Goal: Find specific page/section: Find specific page/section

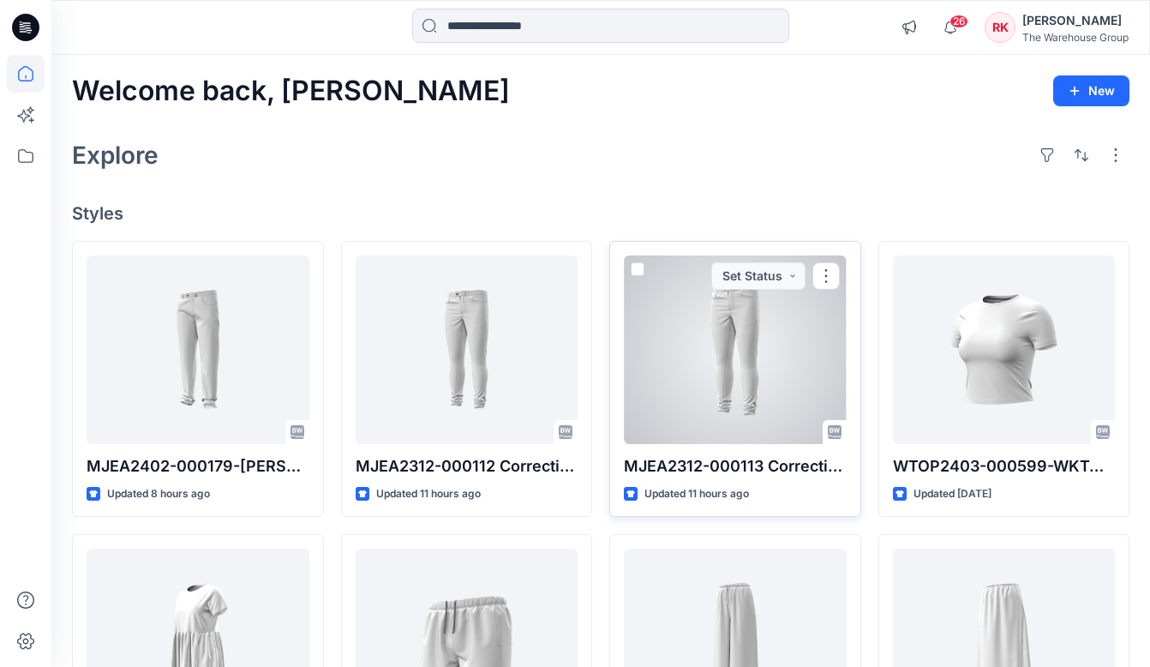
click at [673, 384] on div at bounding box center [735, 349] width 223 height 188
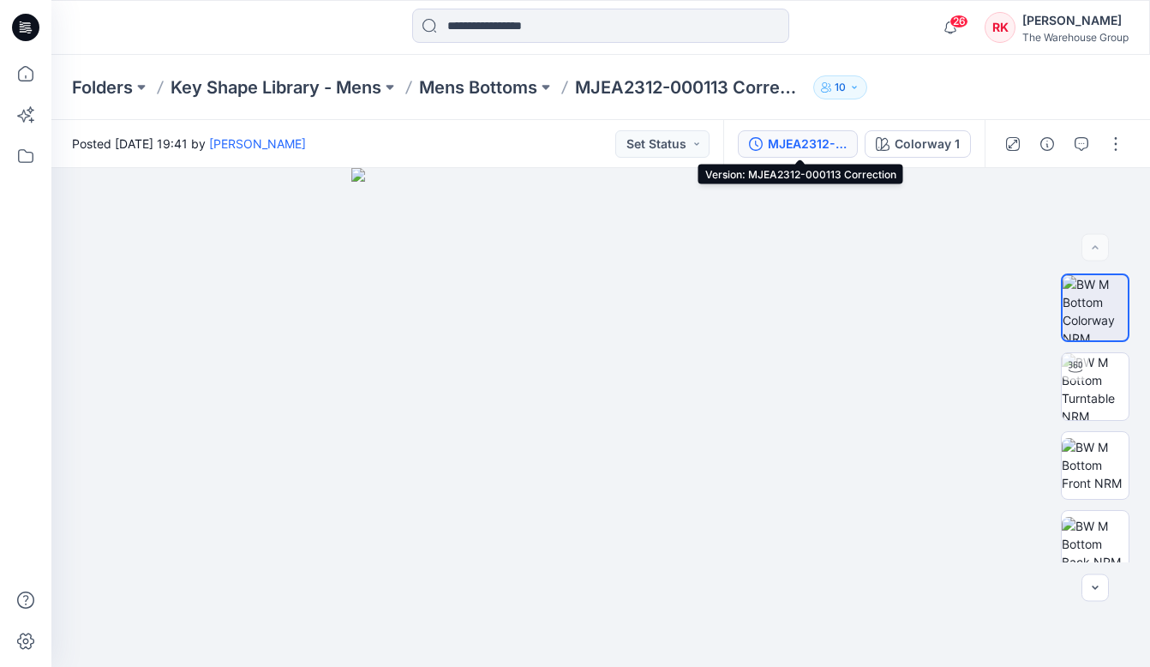
click at [801, 143] on div "MJEA2312-000113 Correction" at bounding box center [807, 144] width 79 height 19
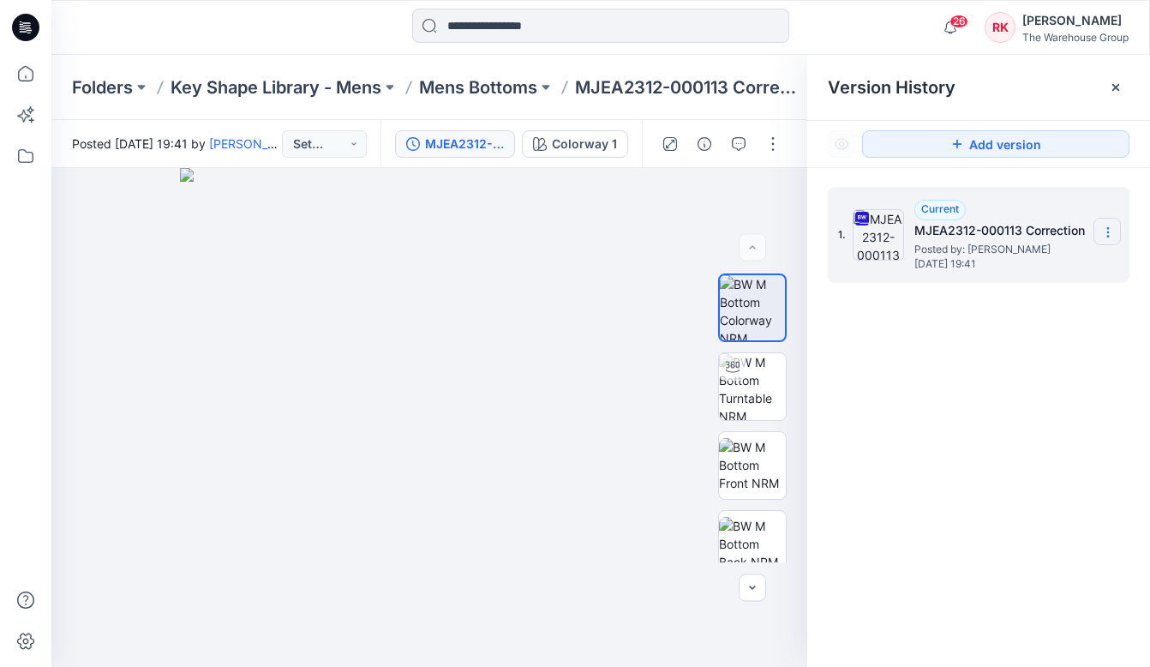
click at [1108, 236] on icon at bounding box center [1107, 236] width 1 height 1
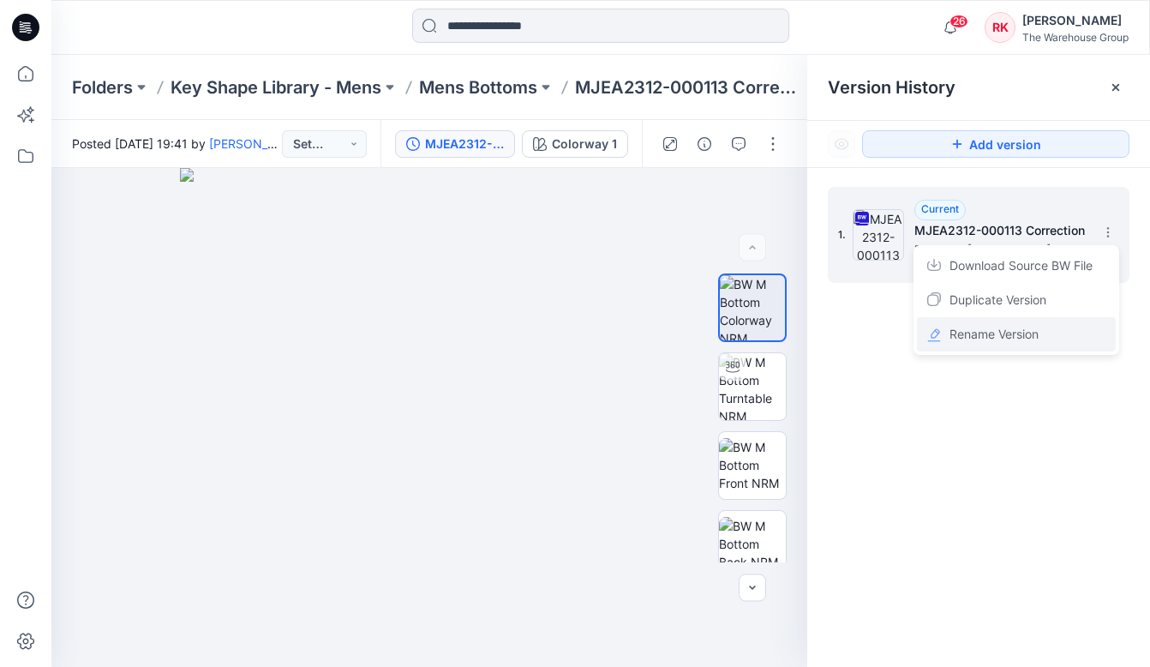
click at [983, 336] on span "Rename Version" at bounding box center [993, 334] width 89 height 21
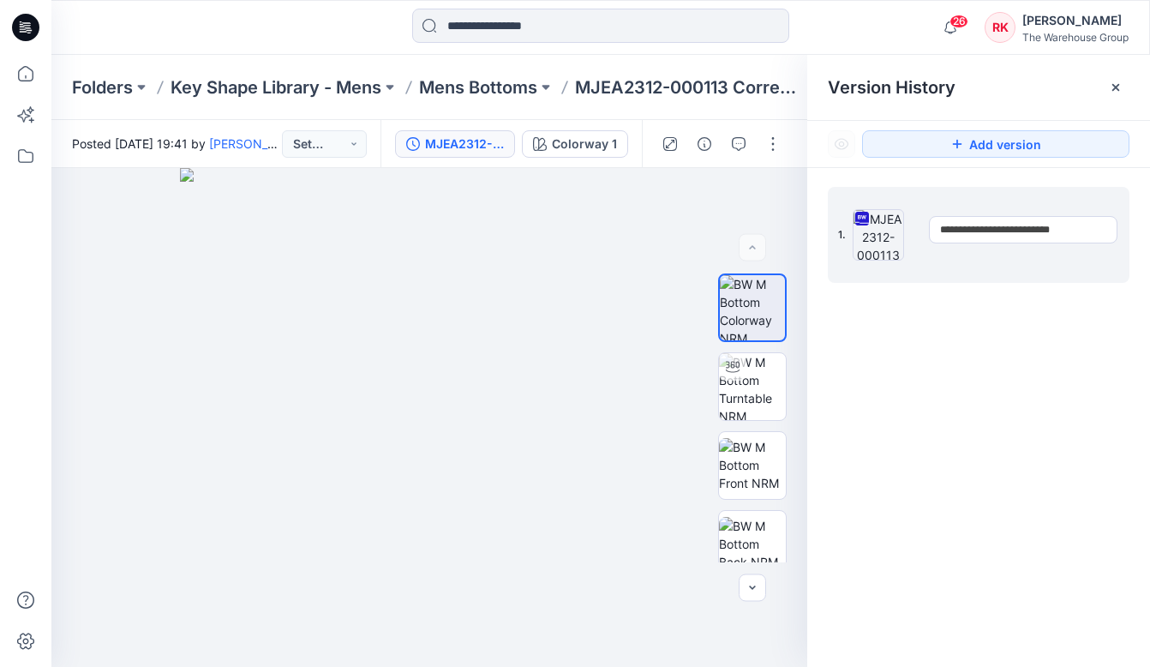
click at [1030, 229] on input "**********" at bounding box center [1023, 229] width 188 height 27
drag, startPoint x: 1032, startPoint y: 230, endPoint x: 914, endPoint y: 229, distance: 117.4
click at [914, 229] on div "**********" at bounding box center [979, 235] width 302 height 96
click at [1083, 236] on input "**********" at bounding box center [1023, 229] width 188 height 27
click at [1002, 374] on div "**********" at bounding box center [978, 429] width 343 height 523
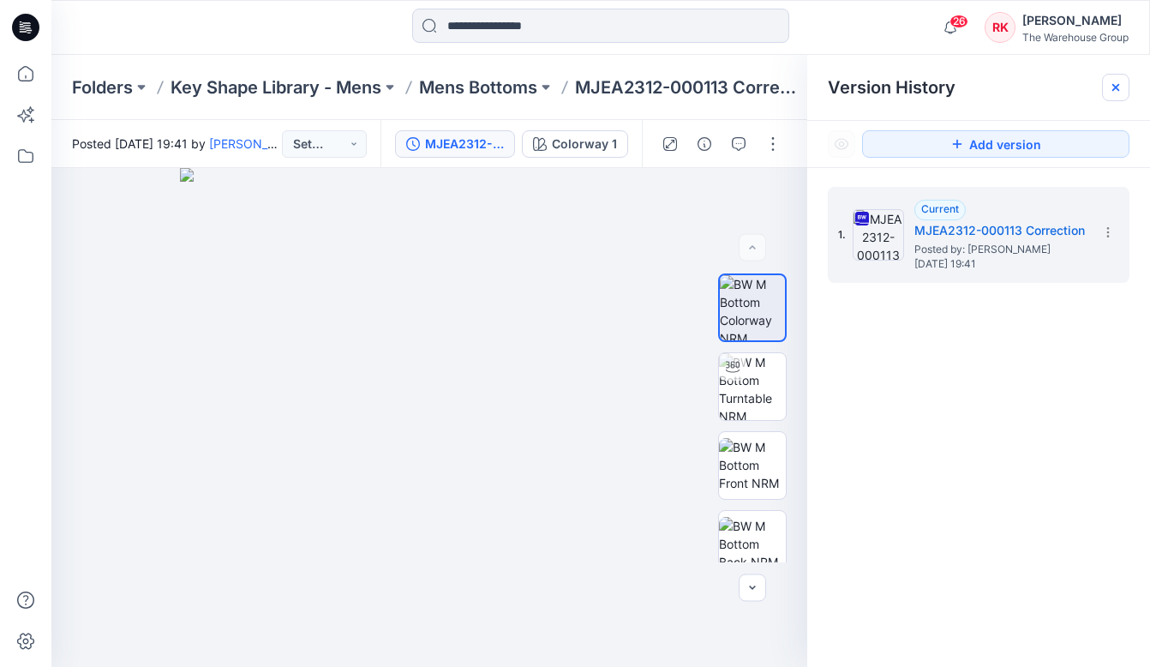
click at [1117, 87] on icon at bounding box center [1116, 88] width 14 height 14
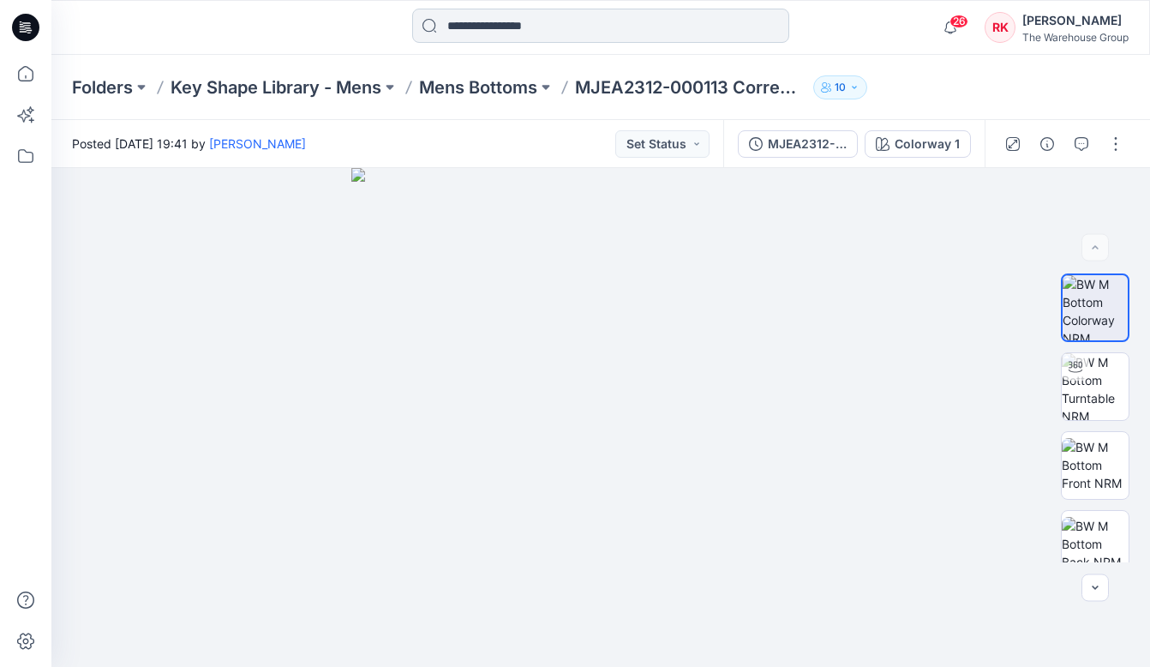
click at [650, 25] on input at bounding box center [600, 26] width 377 height 34
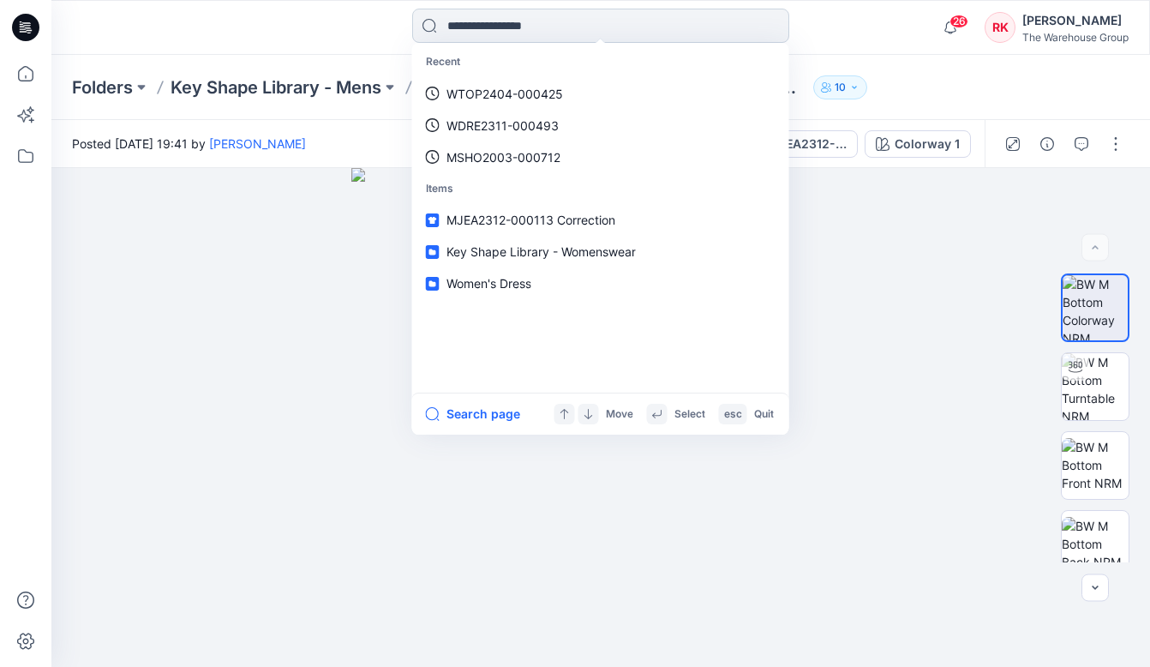
paste input "**********"
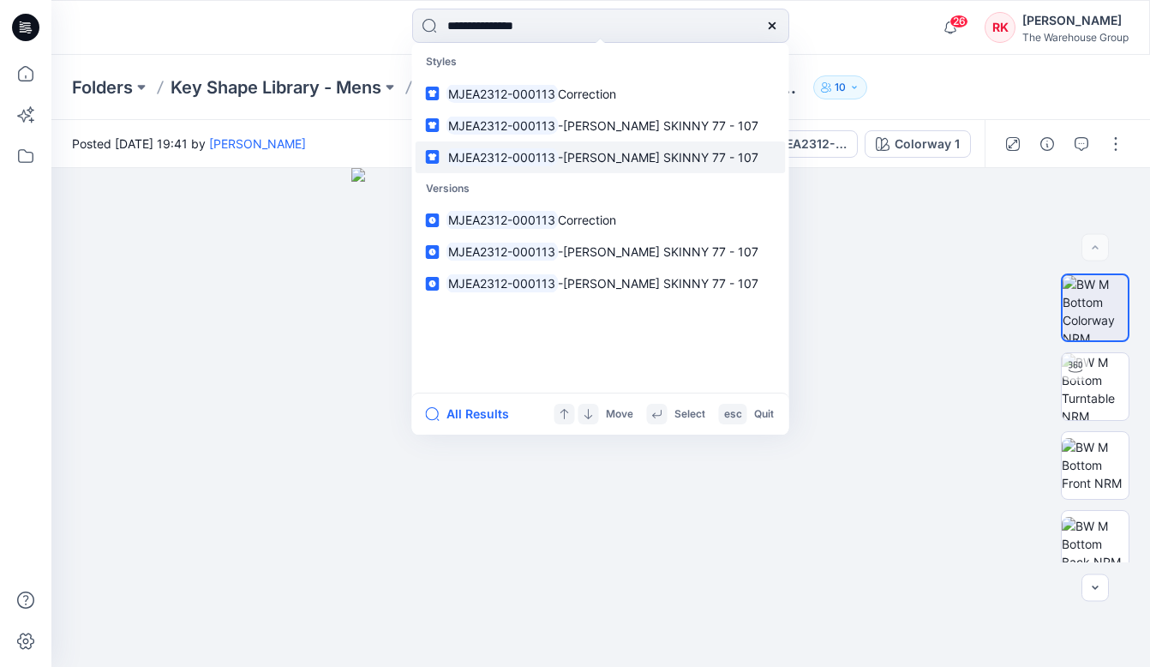
type input "**********"
click at [544, 153] on mark "MJEA2312-000113" at bounding box center [502, 157] width 112 height 20
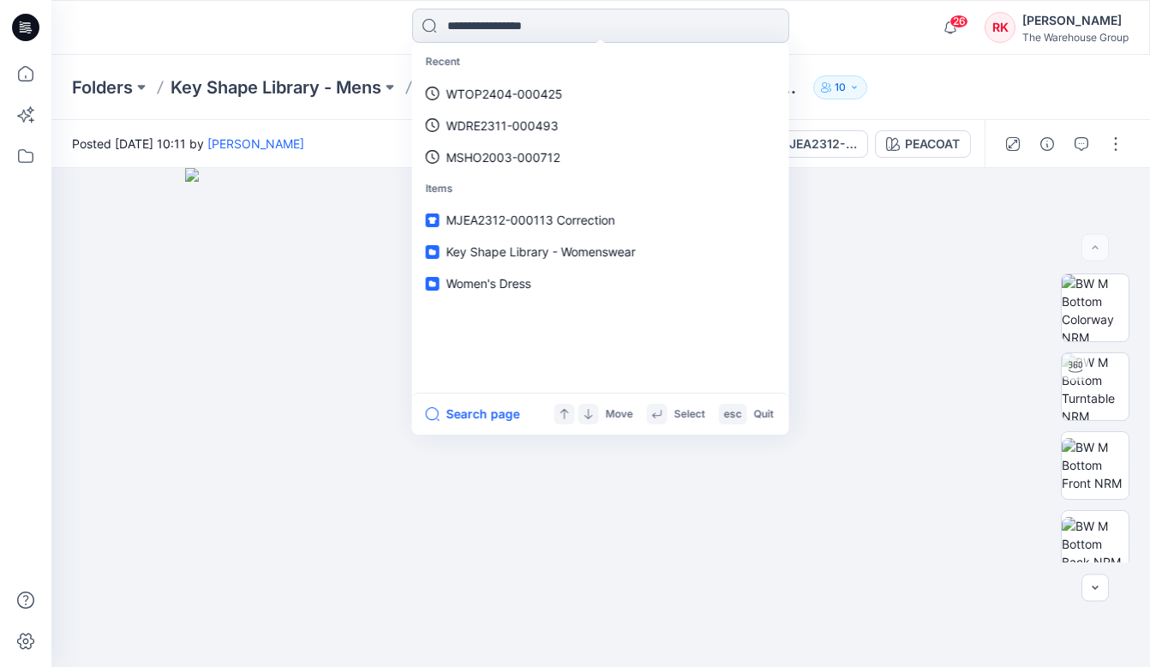
click at [669, 34] on input at bounding box center [600, 26] width 377 height 34
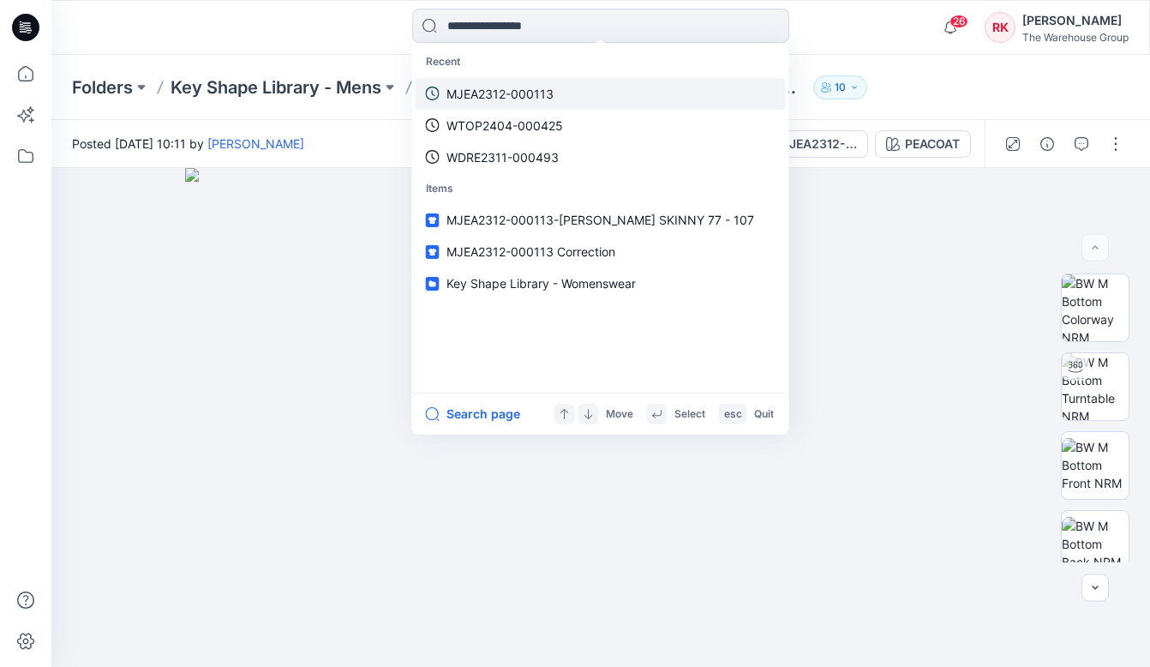
click at [543, 91] on p "MJEA2312-000113" at bounding box center [499, 94] width 107 height 18
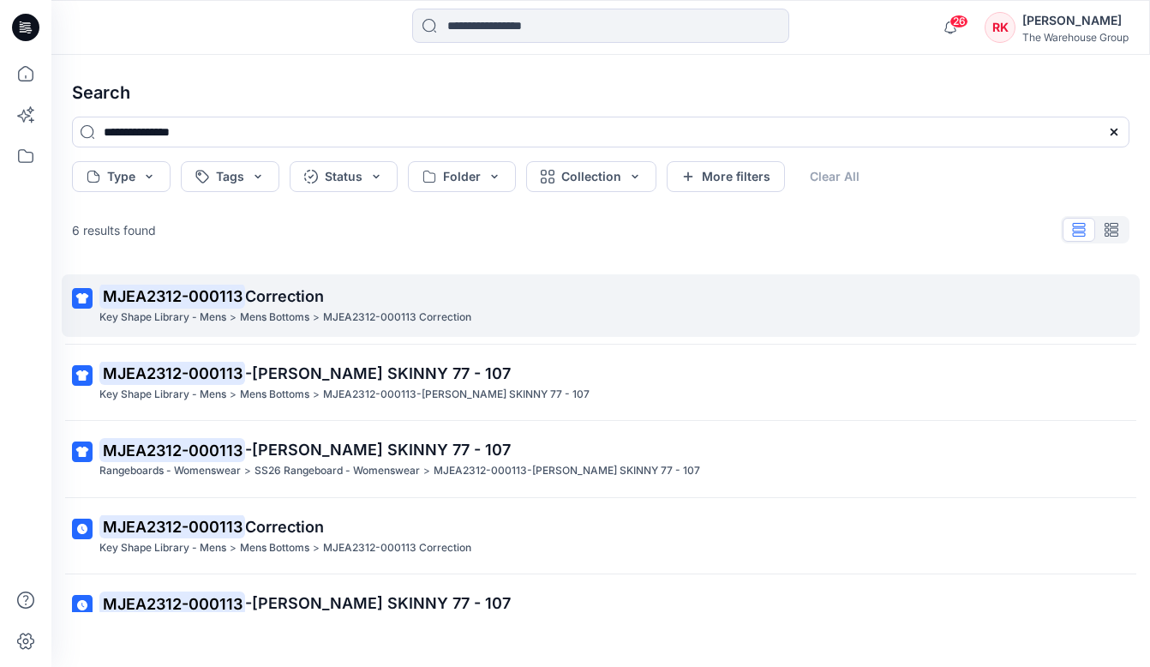
click at [263, 296] on span "Correction" at bounding box center [284, 296] width 79 height 18
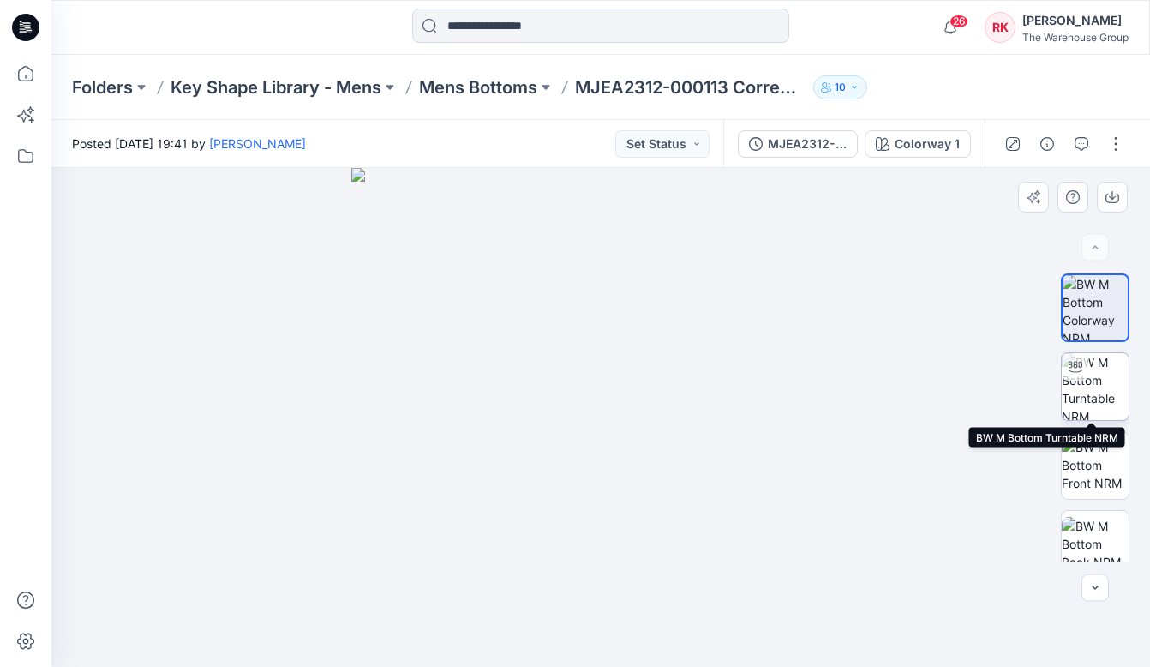
click at [1071, 377] on div at bounding box center [1075, 366] width 27 height 27
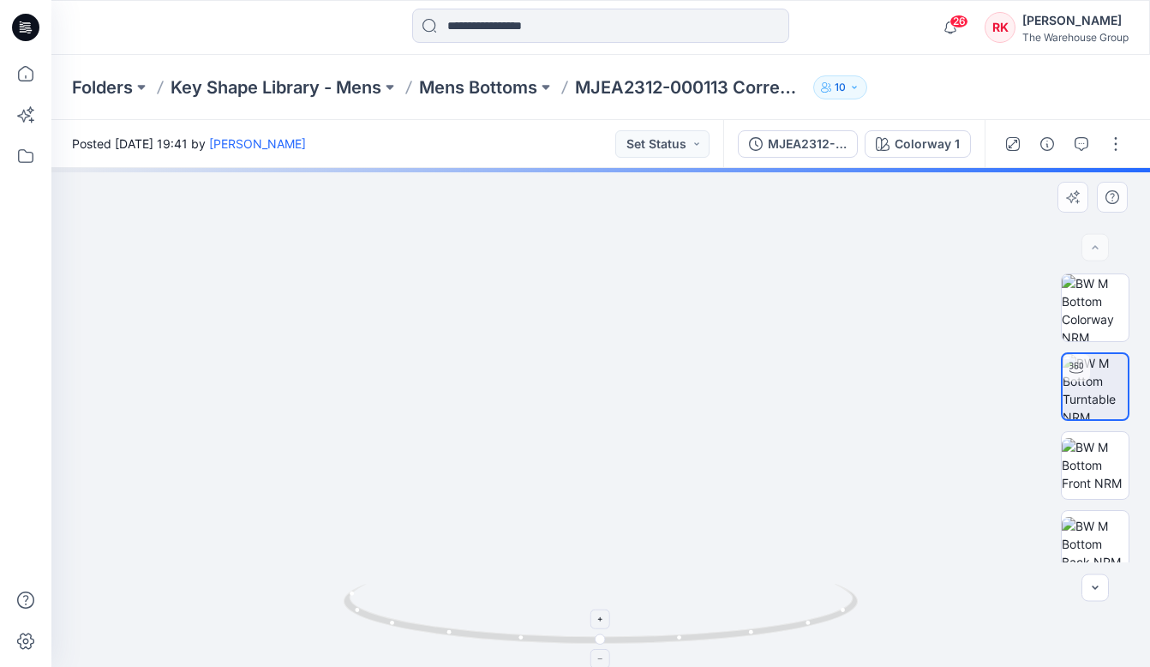
drag, startPoint x: 675, startPoint y: 331, endPoint x: 655, endPoint y: 613, distance: 283.4
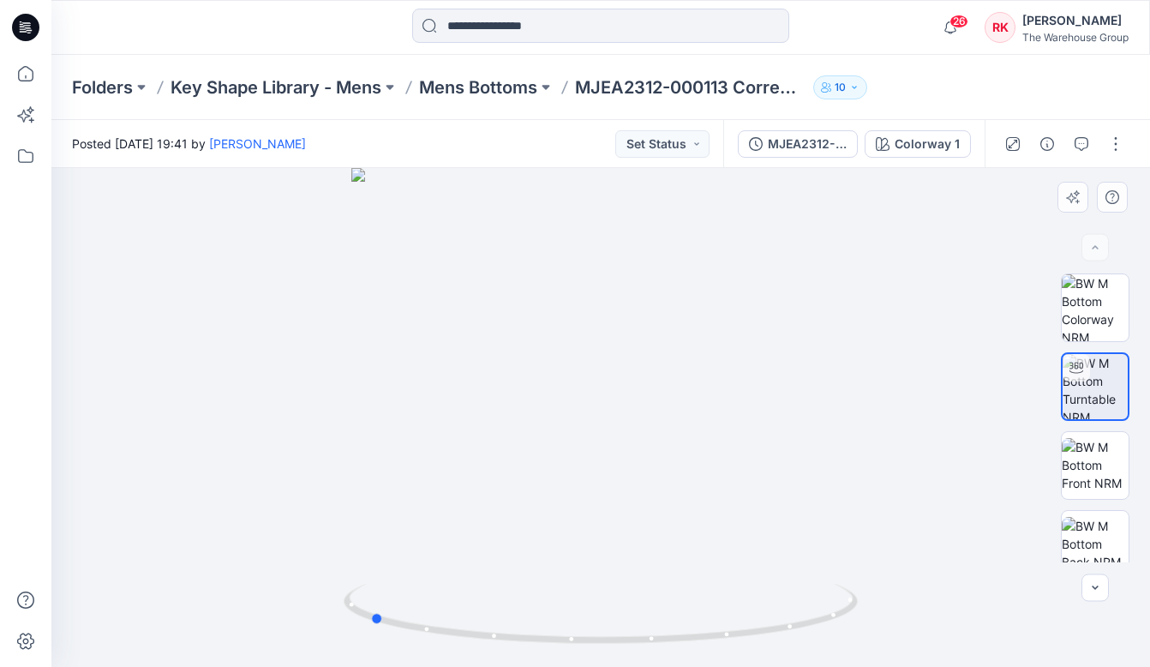
drag, startPoint x: 604, startPoint y: 643, endPoint x: 887, endPoint y: 588, distance: 288.0
click at [887, 588] on div at bounding box center [600, 417] width 1098 height 499
click at [614, 21] on input at bounding box center [600, 26] width 377 height 34
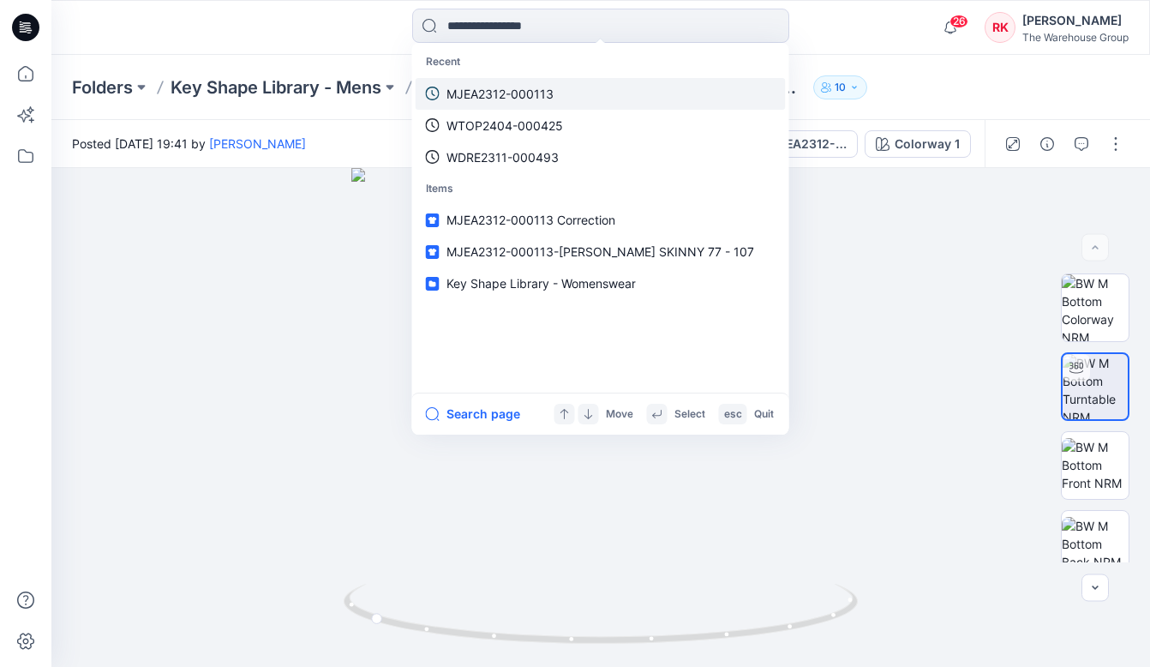
click at [519, 98] on p "MJEA2312-000113" at bounding box center [499, 94] width 107 height 18
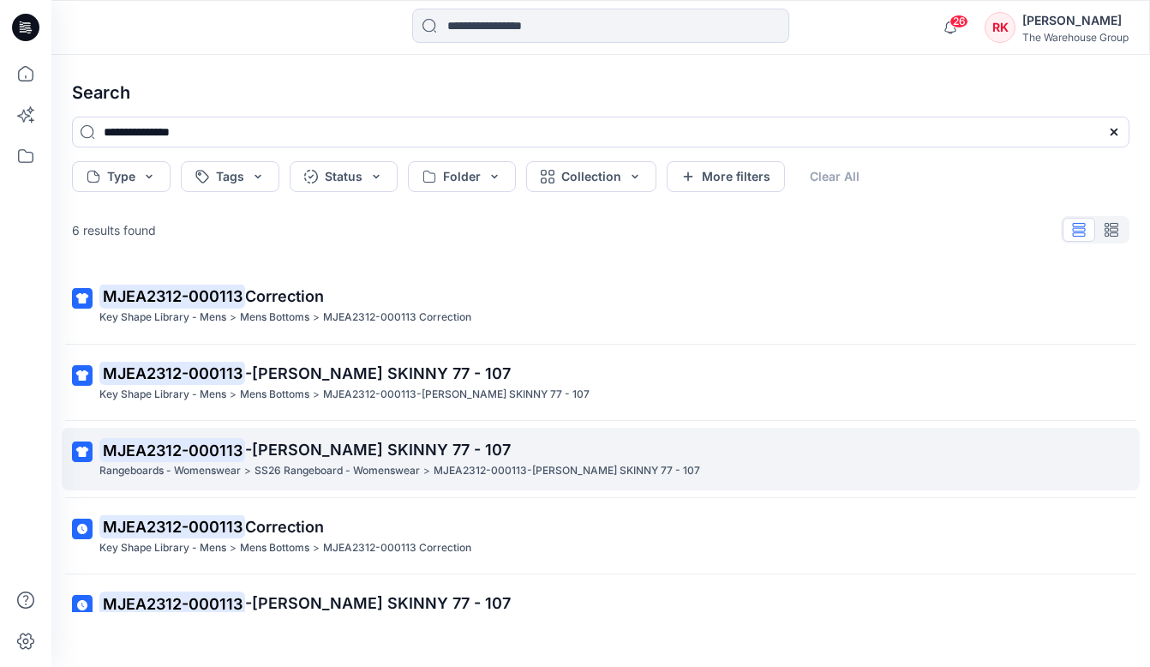
click at [243, 444] on mark "MJEA2312-000113" at bounding box center [172, 450] width 146 height 24
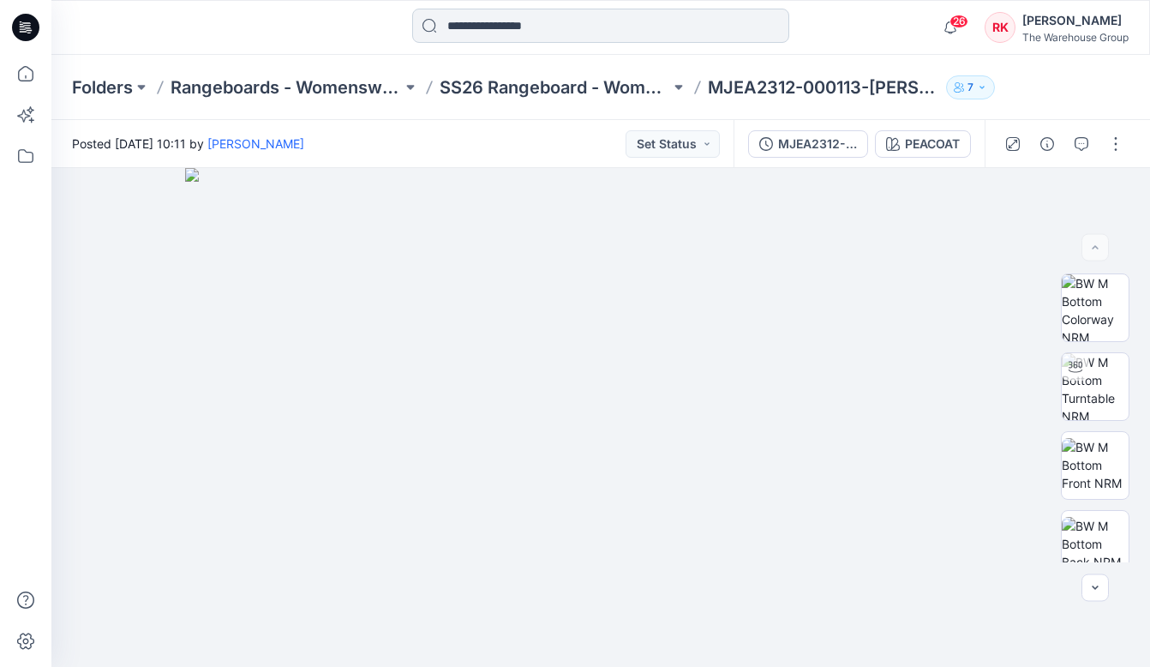
click at [568, 28] on input at bounding box center [600, 26] width 377 height 34
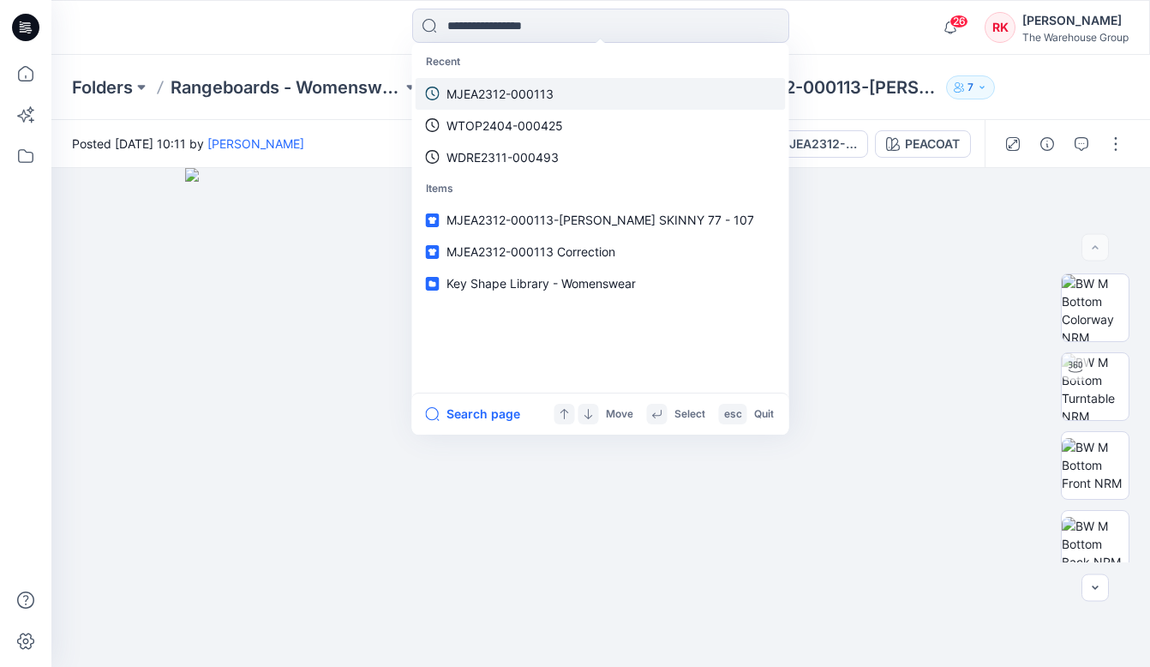
click at [500, 85] on p "MJEA2312-000113" at bounding box center [499, 94] width 107 height 18
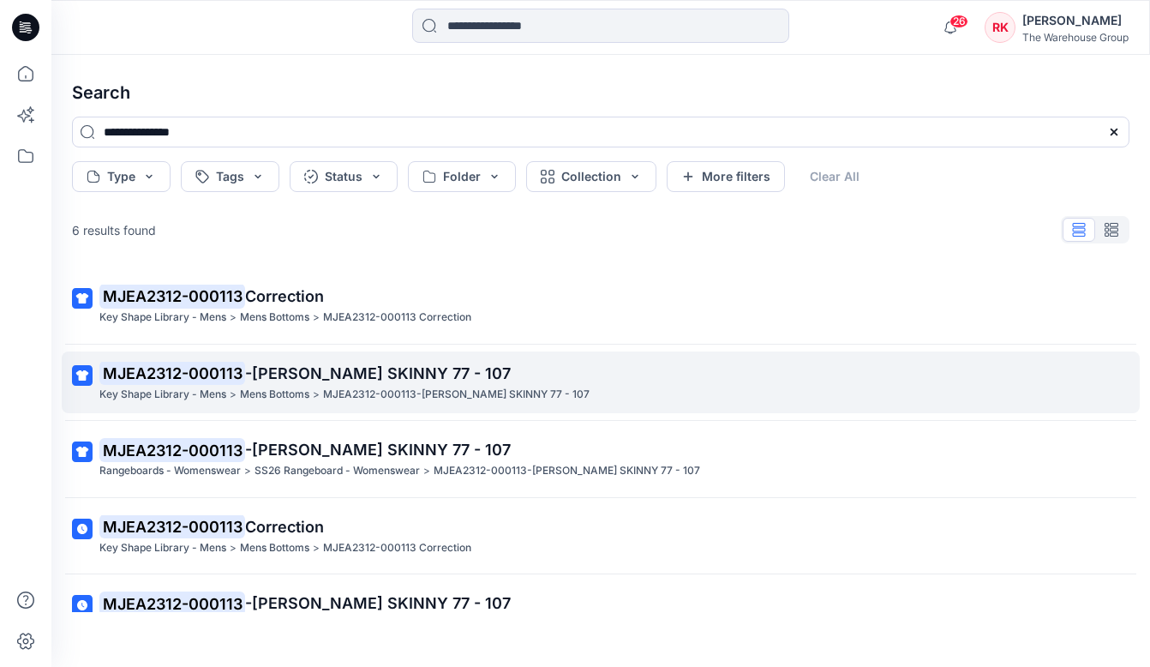
click at [276, 356] on link "MJEA2312-000113 -[PERSON_NAME] SKINNY 77 - 107 Key Shape Library - Mens > Mens …" at bounding box center [601, 382] width 1078 height 63
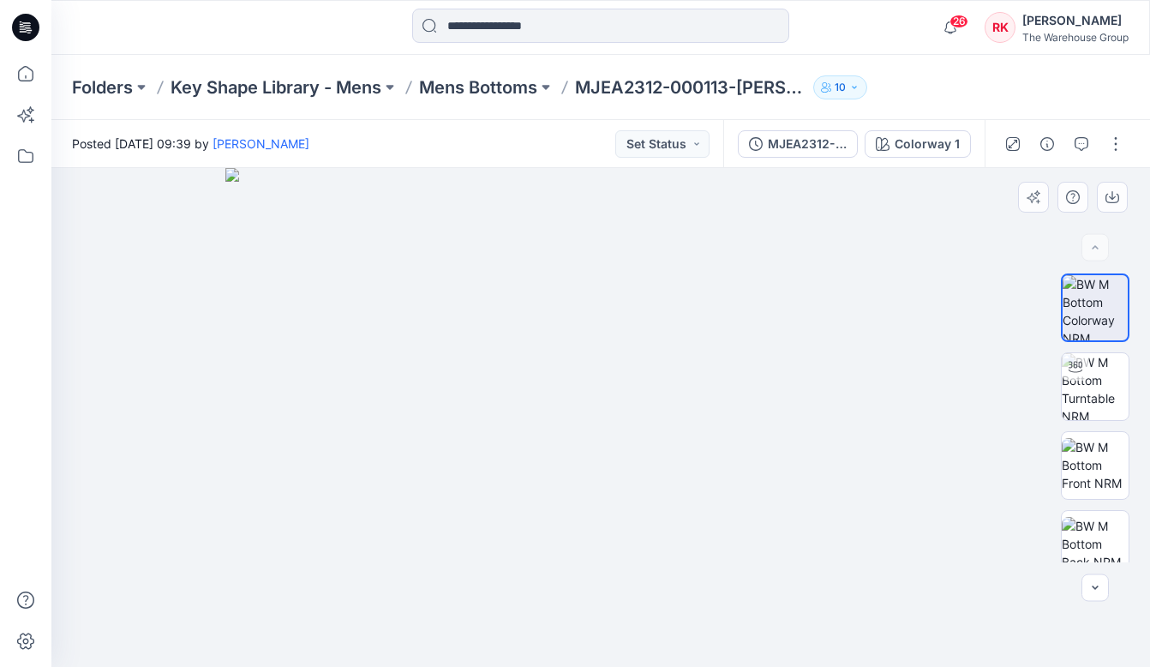
drag, startPoint x: 625, startPoint y: 380, endPoint x: 619, endPoint y: 457, distance: 76.6
click at [20, 73] on icon at bounding box center [26, 74] width 38 height 38
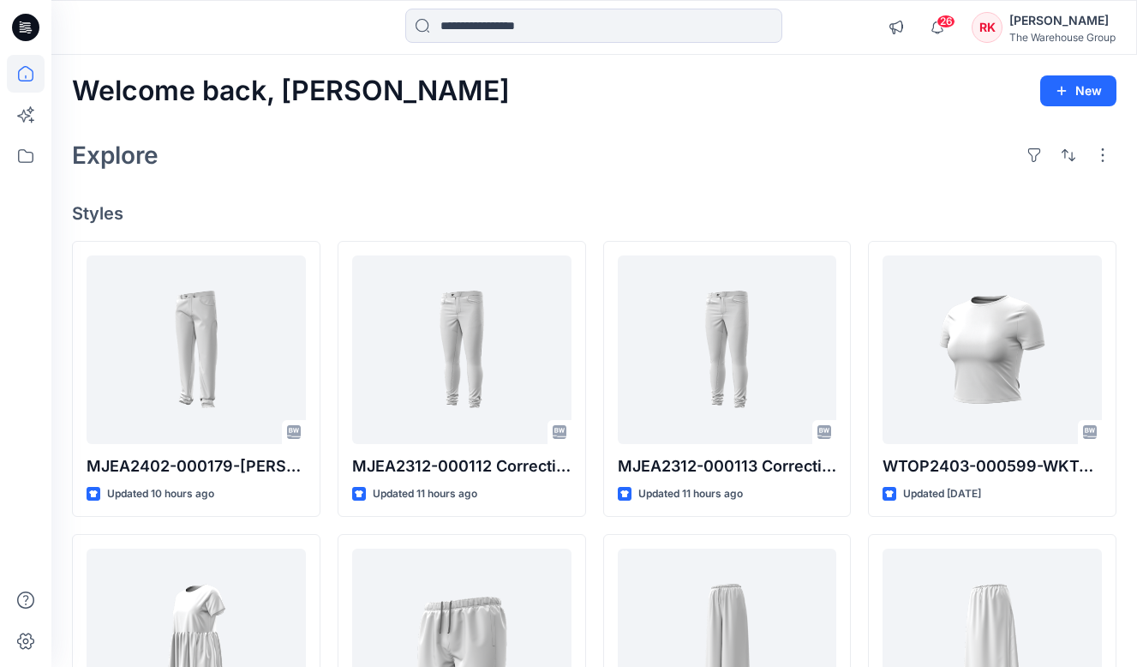
click at [649, 136] on div "Explore" at bounding box center [594, 155] width 1044 height 41
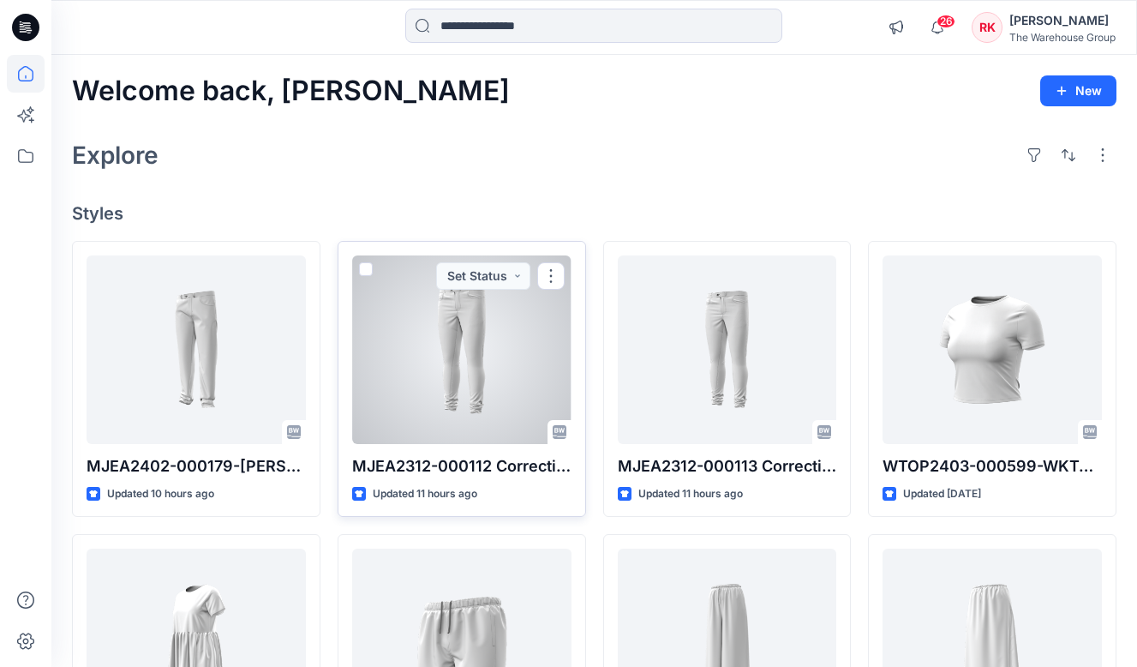
click at [400, 401] on div at bounding box center [461, 349] width 219 height 188
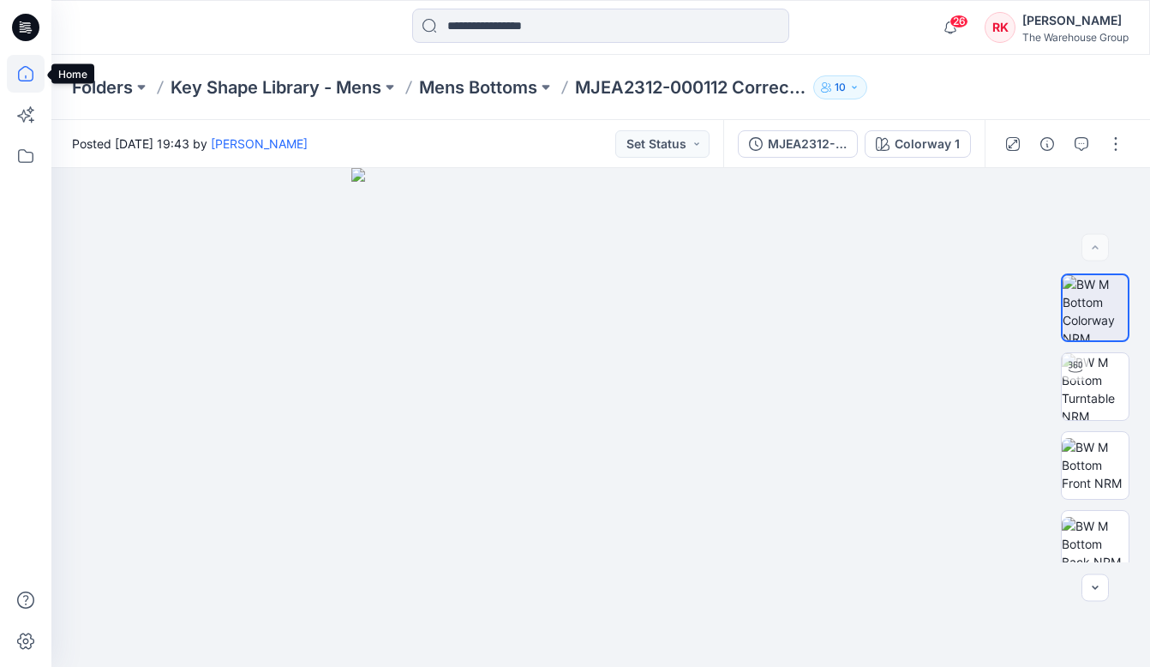
click at [32, 76] on icon at bounding box center [26, 74] width 38 height 38
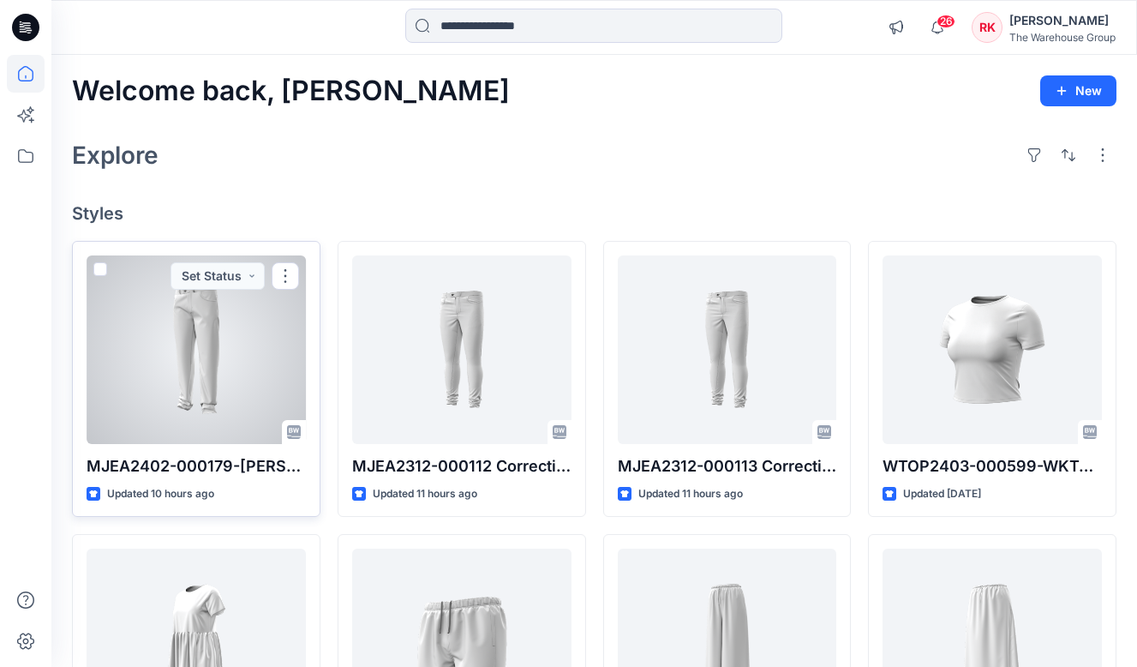
click at [195, 356] on div at bounding box center [196, 349] width 219 height 188
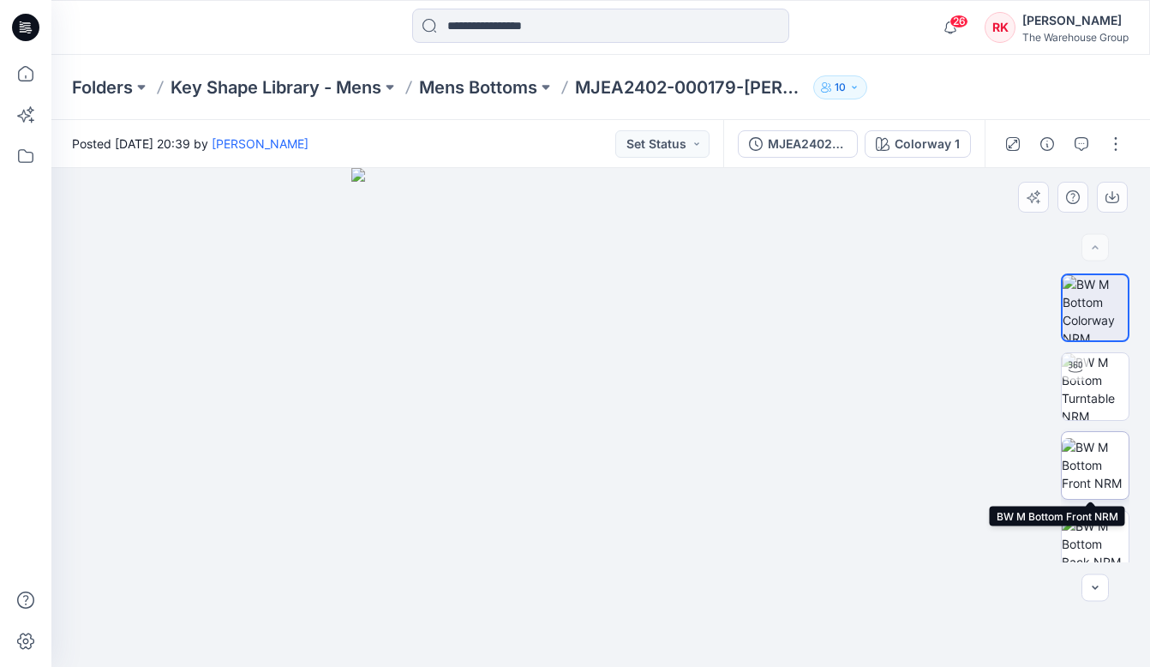
click at [1107, 452] on img at bounding box center [1095, 465] width 67 height 54
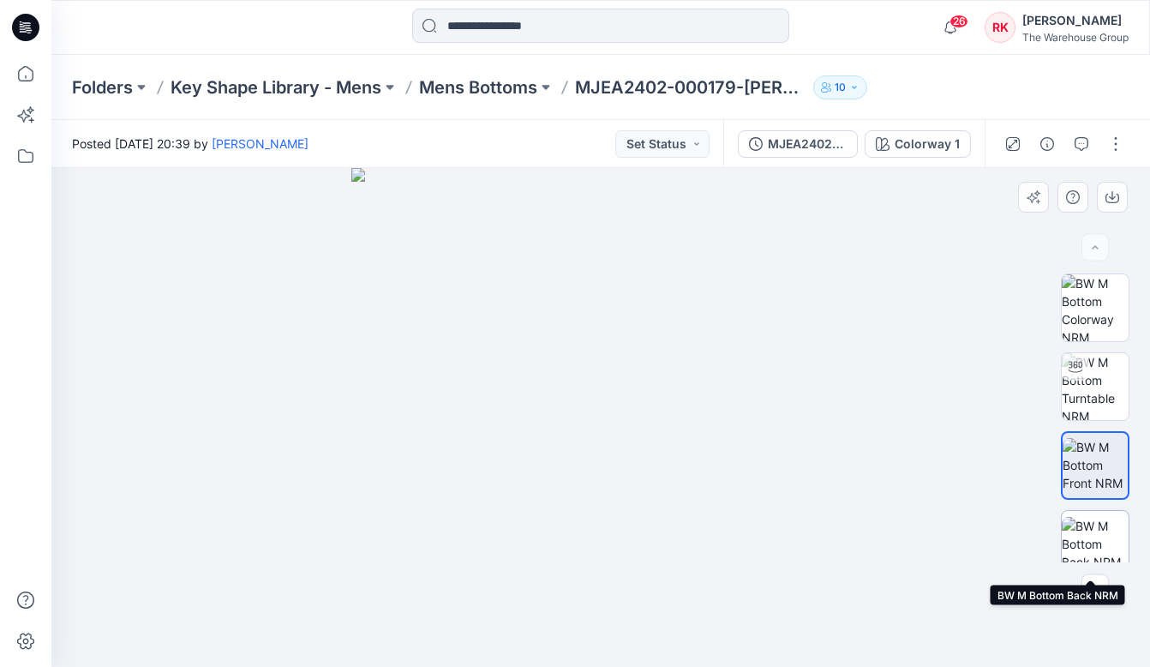
click at [1092, 540] on img at bounding box center [1095, 544] width 67 height 54
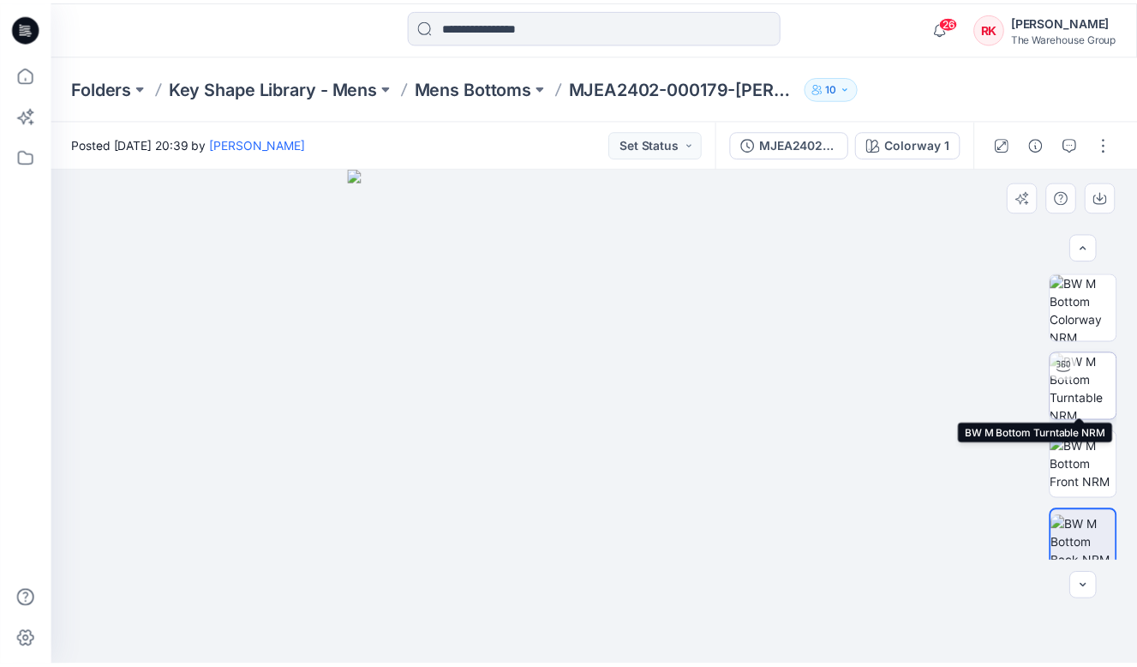
scroll to position [95, 0]
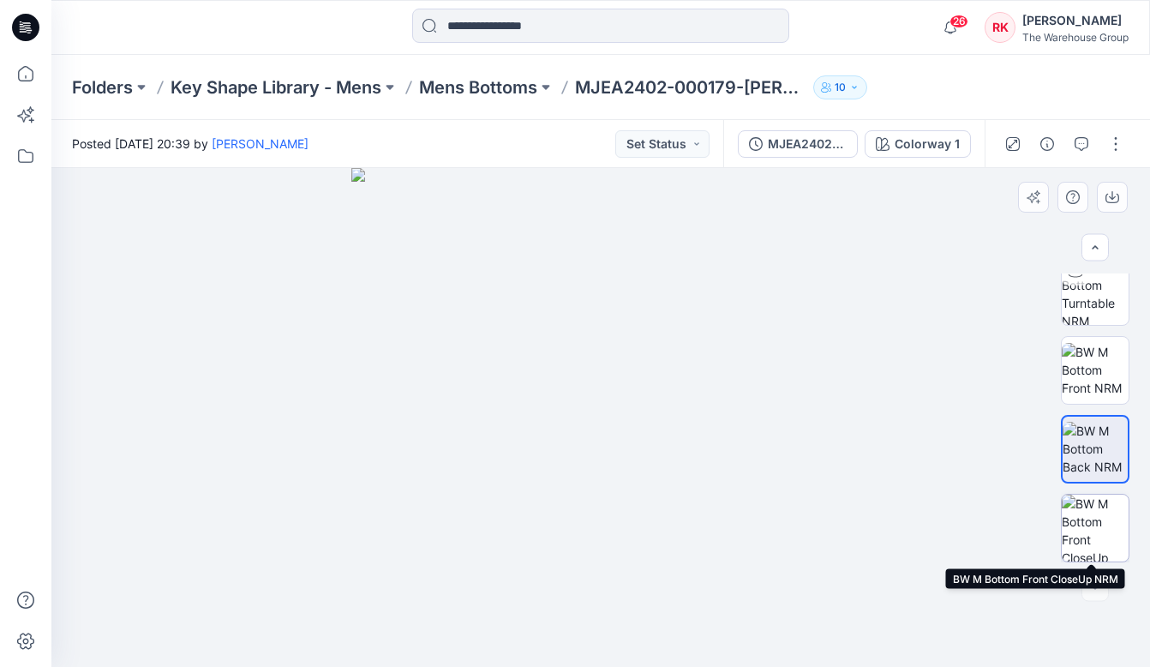
click at [1082, 528] on img at bounding box center [1095, 527] width 67 height 67
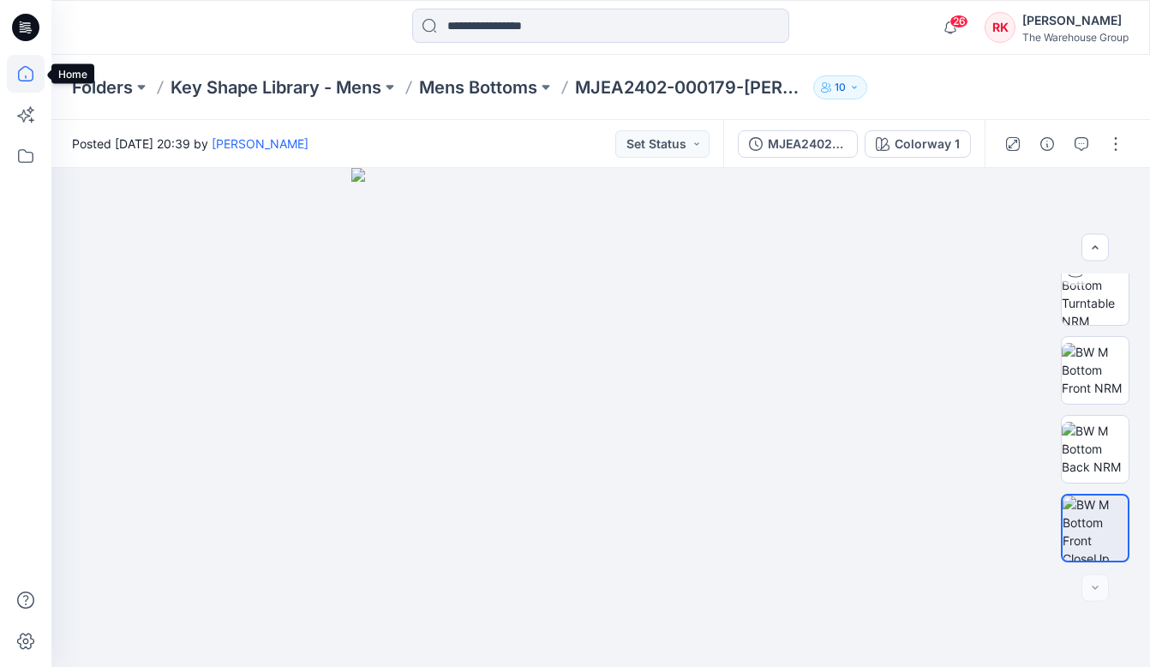
click at [27, 73] on icon at bounding box center [26, 74] width 38 height 38
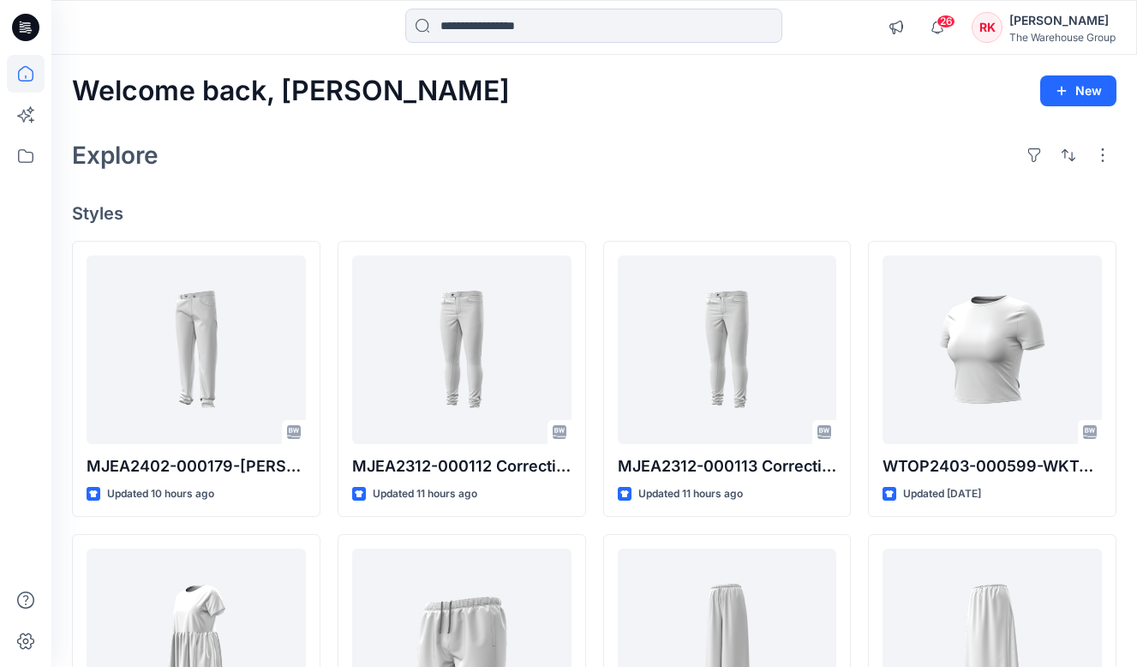
click at [603, 170] on div "Explore" at bounding box center [594, 155] width 1044 height 41
click at [710, 124] on div "Welcome back, [PERSON_NAME] New Explore Styles MJEA2402-000179-[PERSON_NAME] HH…" at bounding box center [594, 620] width 1086 height 1131
click at [396, 126] on div "Welcome back, [PERSON_NAME] New Explore Styles MJEA2402-000179-[PERSON_NAME] HH…" at bounding box center [594, 620] width 1086 height 1131
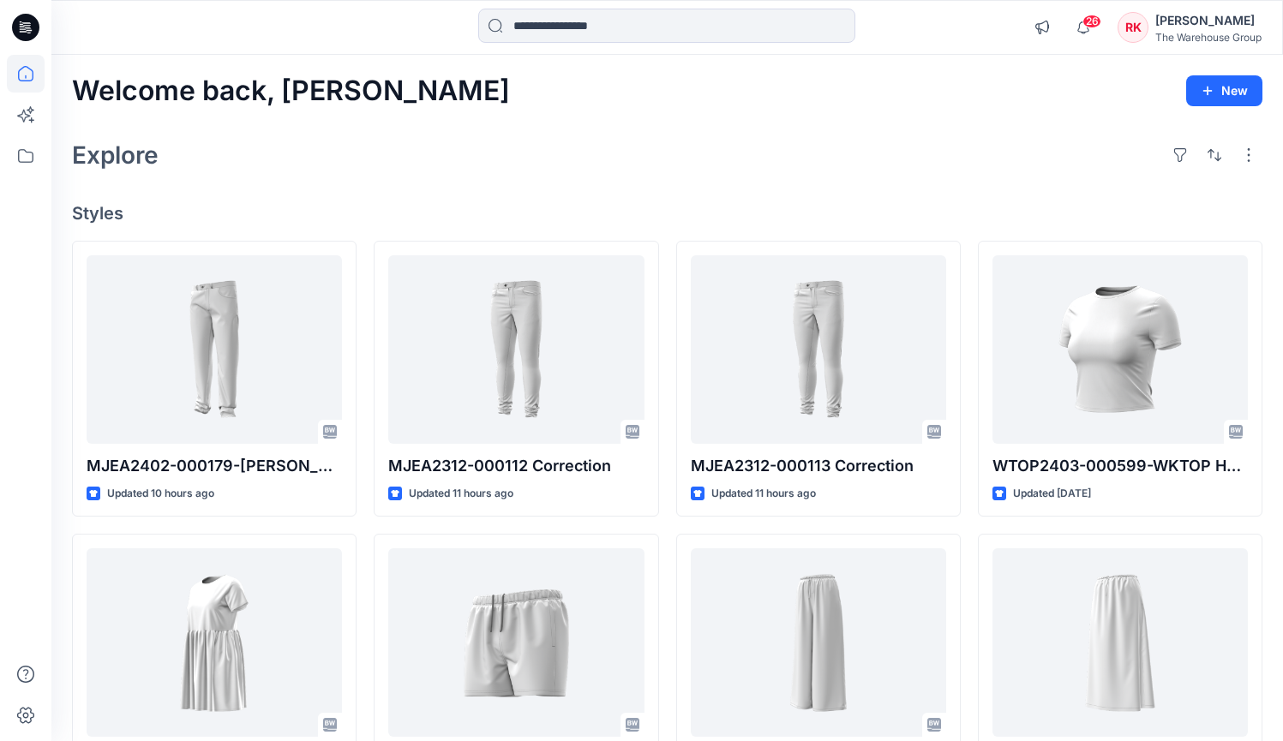
click at [613, 179] on div "Welcome back, [PERSON_NAME] New Explore Styles MJEA2402-000179-[PERSON_NAME] HH…" at bounding box center [666, 620] width 1231 height 1131
